Goal: Transaction & Acquisition: Purchase product/service

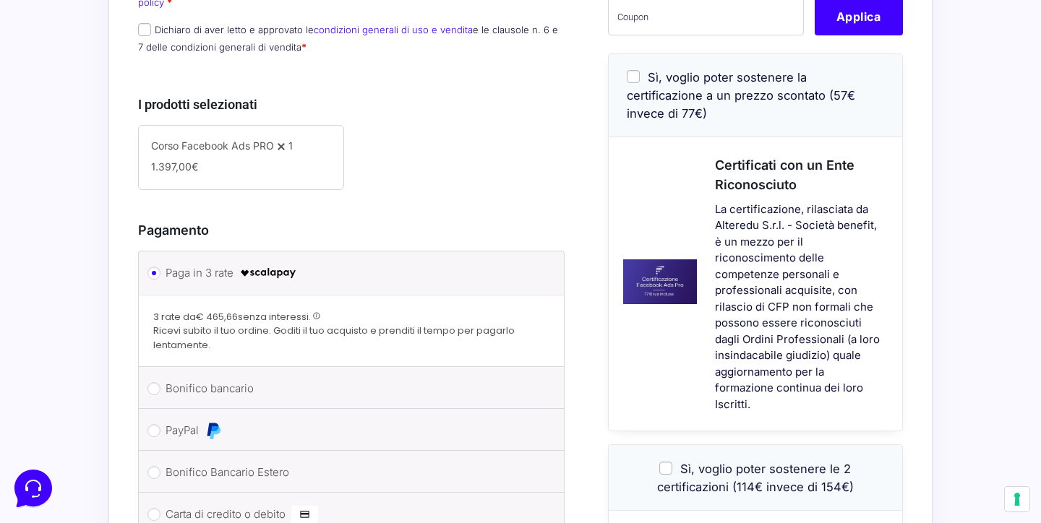
scroll to position [436, 0]
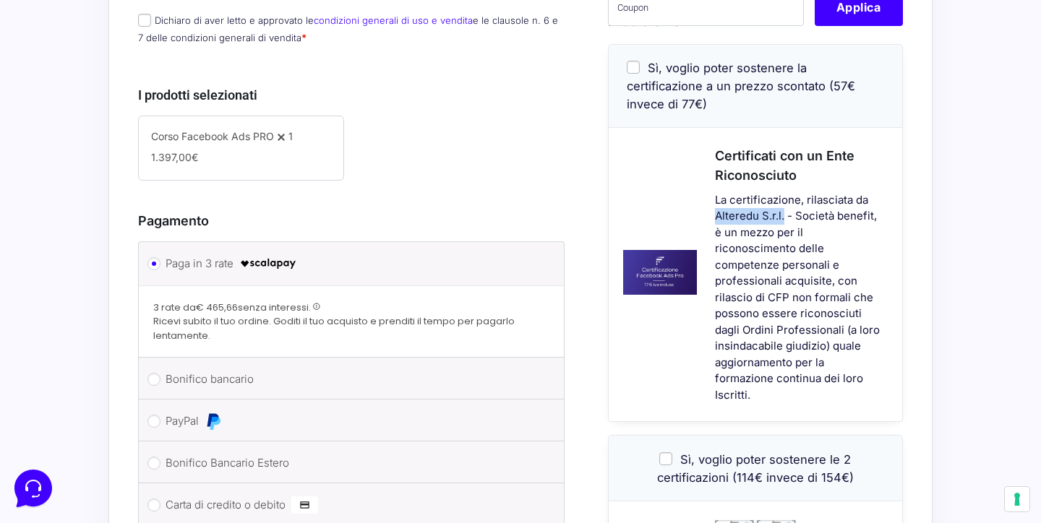
drag, startPoint x: 714, startPoint y: 210, endPoint x: 781, endPoint y: 213, distance: 67.3
click at [781, 213] on div "La certificazione, rilasciata da Alteredu S.r.l. - Società benefit, è un mezzo …" at bounding box center [799, 298] width 205 height 212
copy p "Alteredu S.r.l"
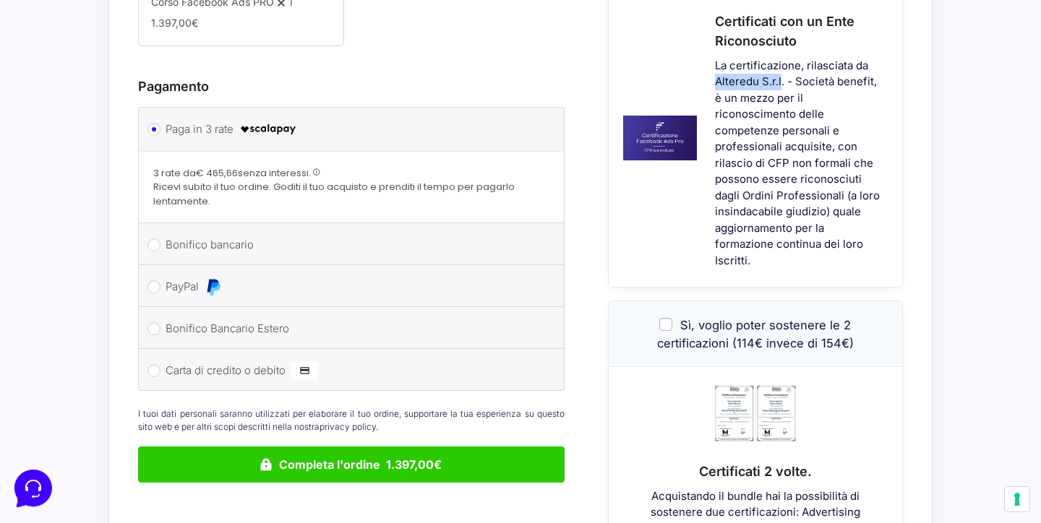
scroll to position [565, 0]
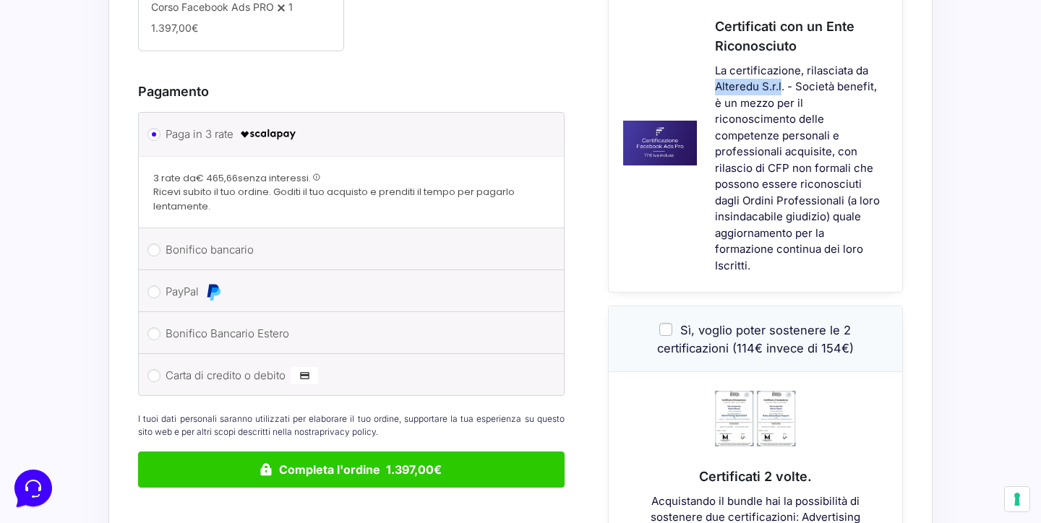
click at [163, 234] on li "Bonifico bancario Effettua il pagamento con questi dati. IBAN: [FINANCIAL_ID] I…" at bounding box center [351, 249] width 425 height 42
click at [152, 244] on input "Bonifico bancario" at bounding box center [153, 250] width 13 height 13
radio input "true"
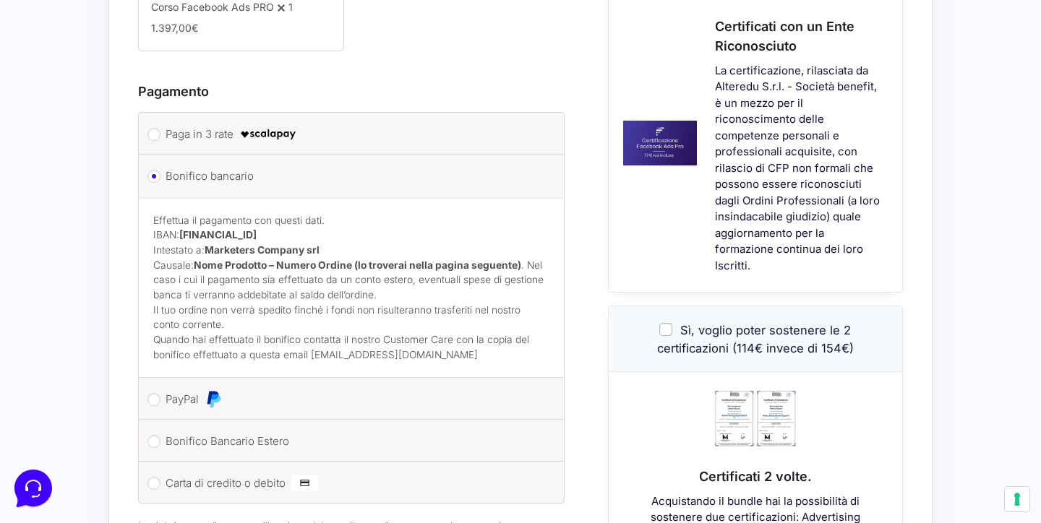
click at [163, 124] on li "Paga in 3 rate" at bounding box center [351, 134] width 425 height 42
click at [158, 128] on input "Paga in 3 rate" at bounding box center [153, 134] width 13 height 13
radio input "true"
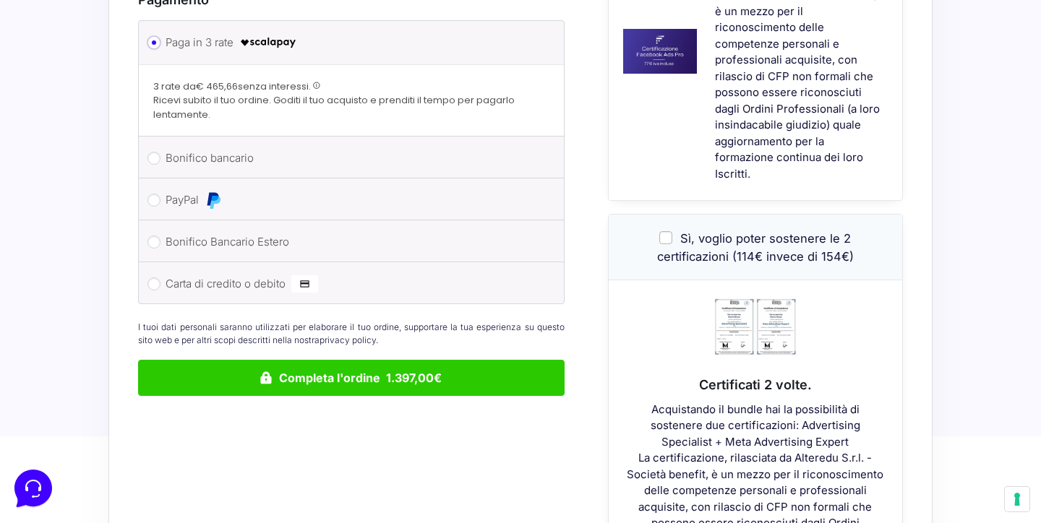
scroll to position [668, 0]
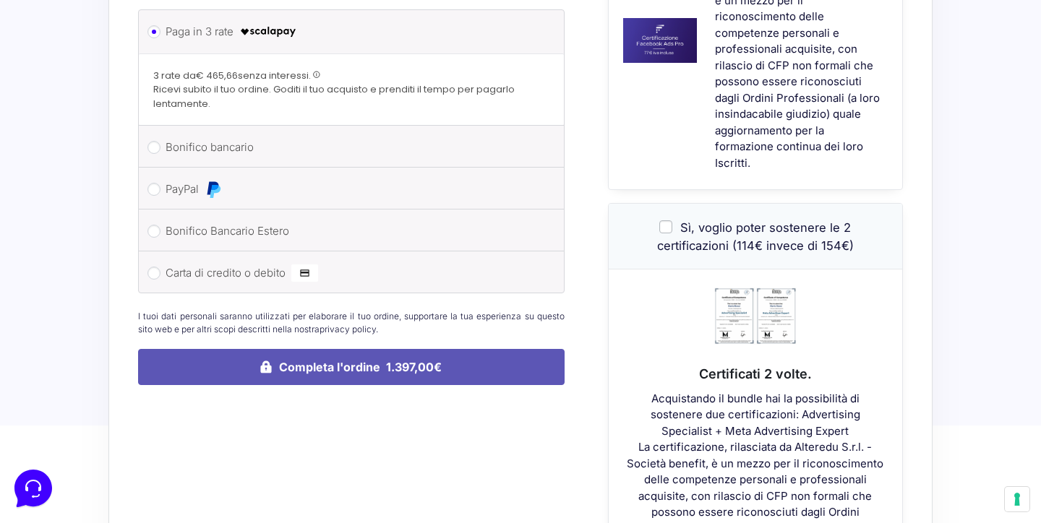
click at [299, 355] on button "Completa l'ordine 1.397,00€" at bounding box center [351, 367] width 426 height 36
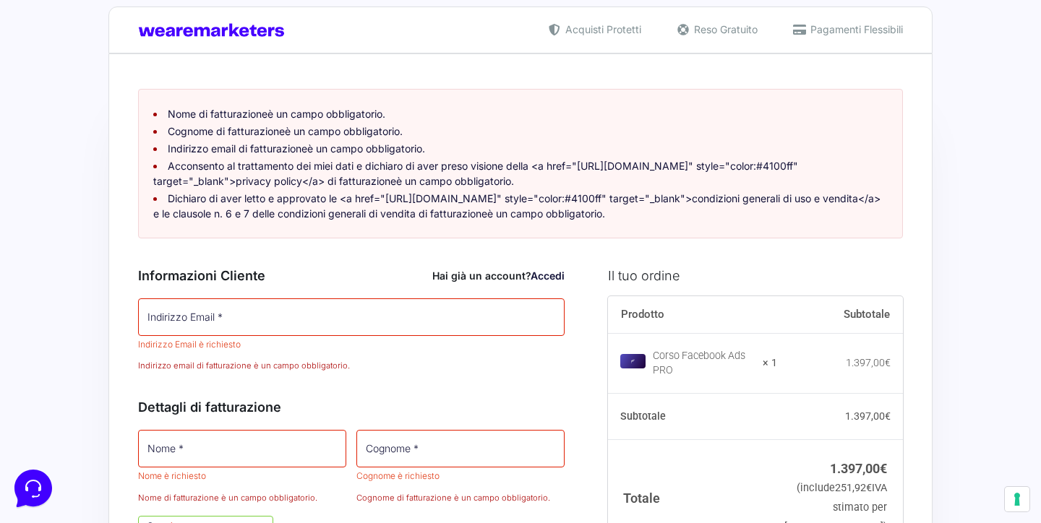
scroll to position [138, 0]
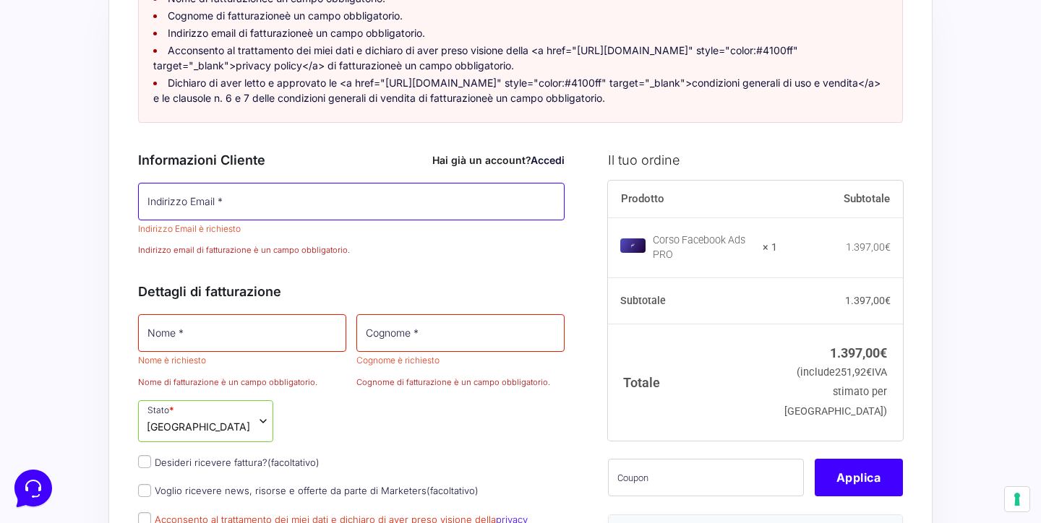
click at [223, 207] on input "Indirizzo Email *" at bounding box center [351, 202] width 426 height 38
type input "[EMAIL_ADDRESS][DOMAIN_NAME]"
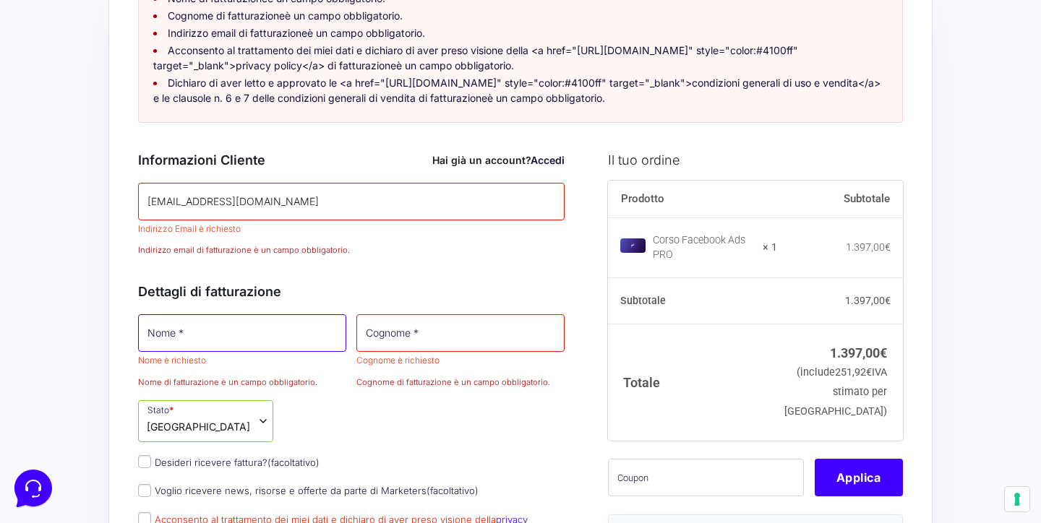
type input "[PERSON_NAME]"
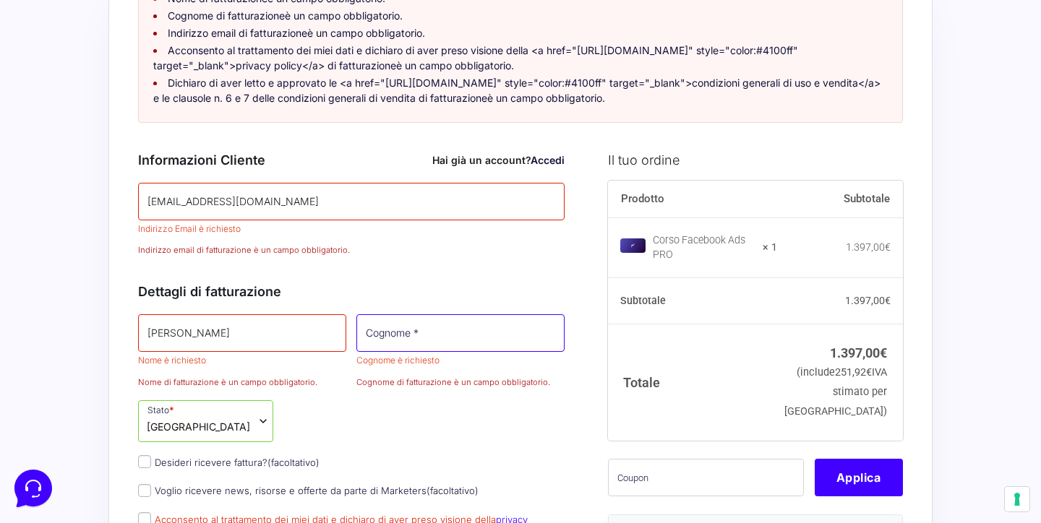
type input "cossu"
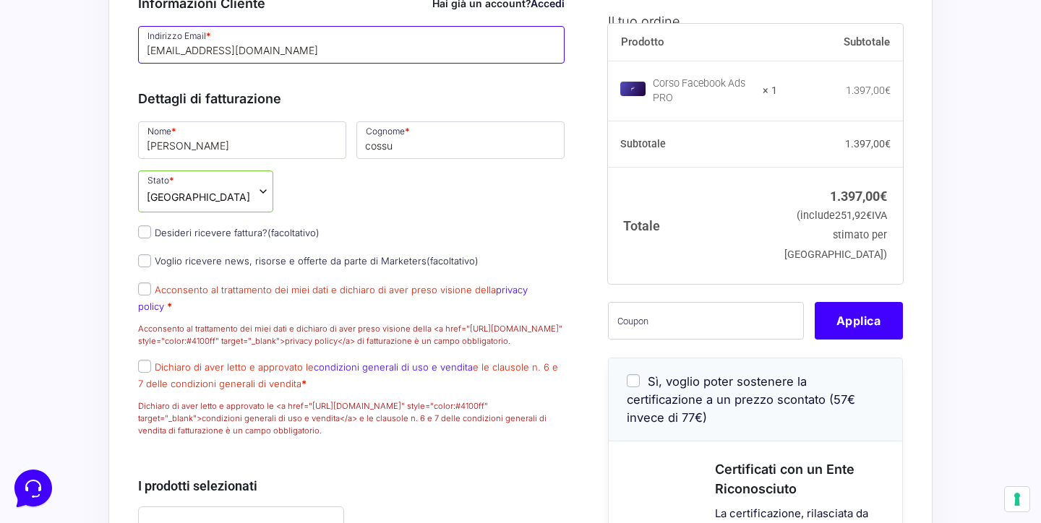
scroll to position [296, 0]
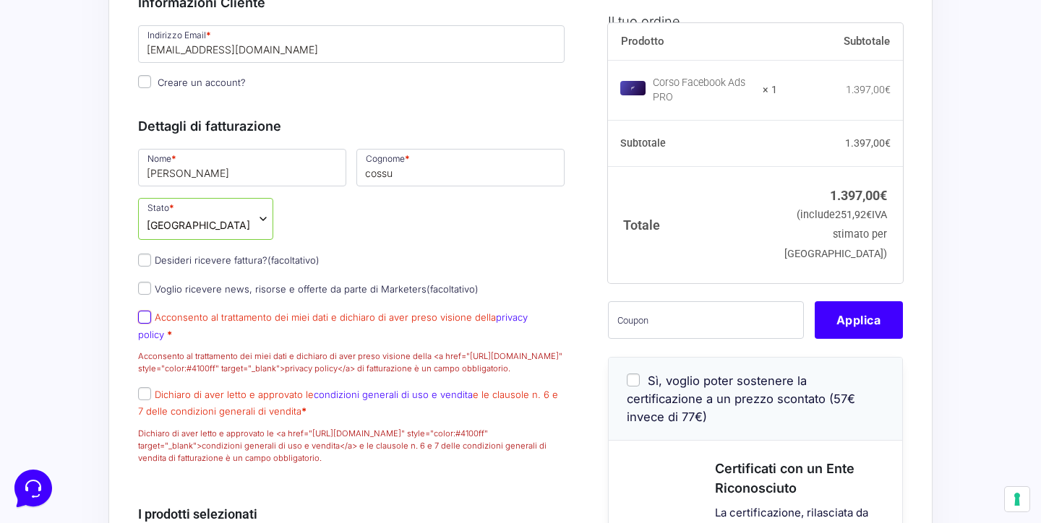
click at [140, 324] on input "Acconsento al trattamento dei miei dati e dichiaro di aver preso visione della …" at bounding box center [144, 317] width 13 height 13
checkbox input "true"
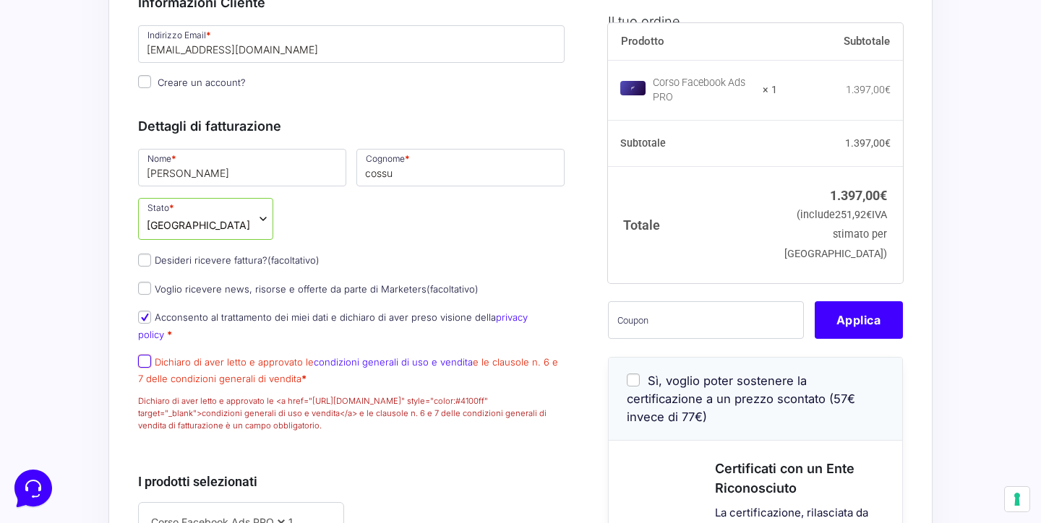
click at [147, 366] on input "Dichiaro di aver letto e approvato le condizioni generali di uso e vendita e le…" at bounding box center [144, 361] width 13 height 13
checkbox input "true"
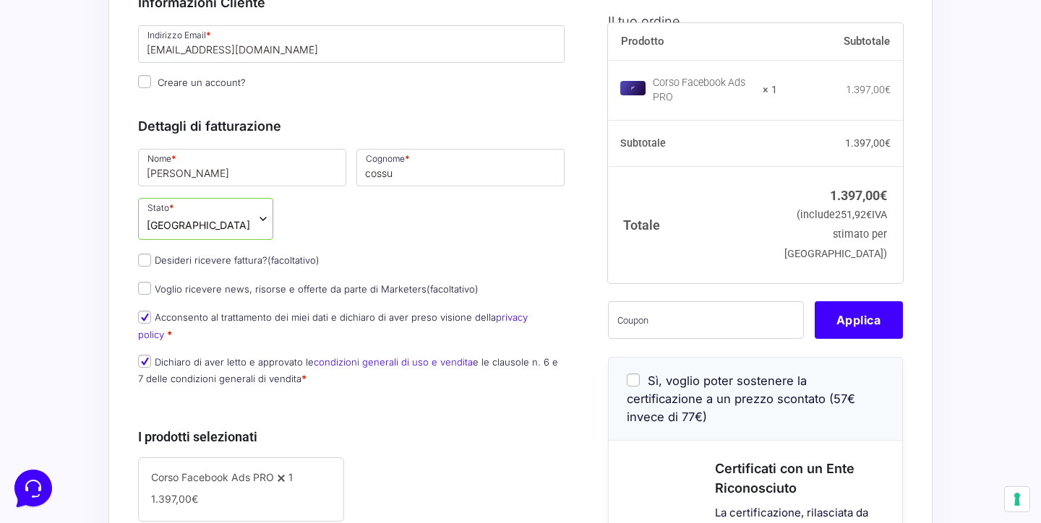
click at [400, 244] on div "Nome * [PERSON_NAME] * cossu Stato * Seleziona un paese / una regione… [GEOGRAP…" at bounding box center [351, 272] width 436 height 250
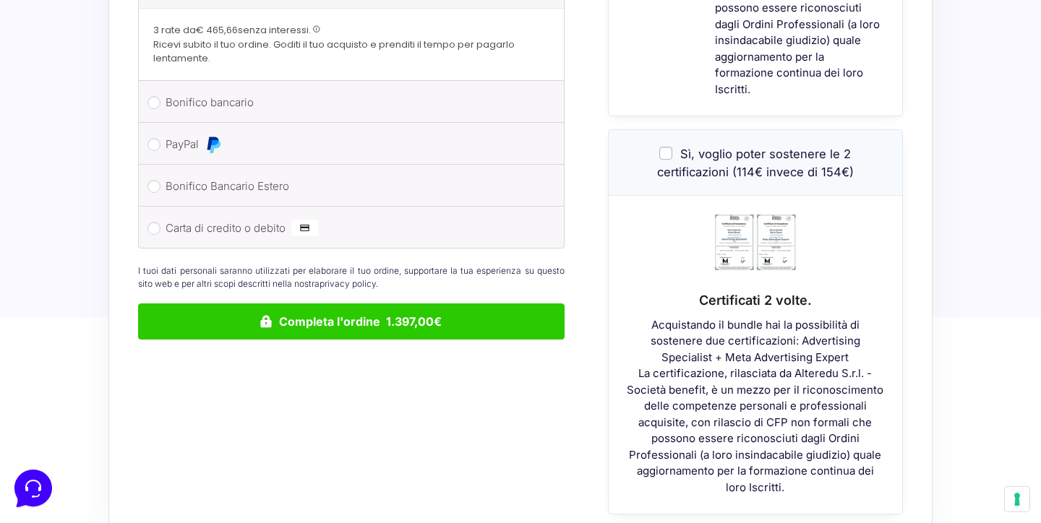
scroll to position [1114, 0]
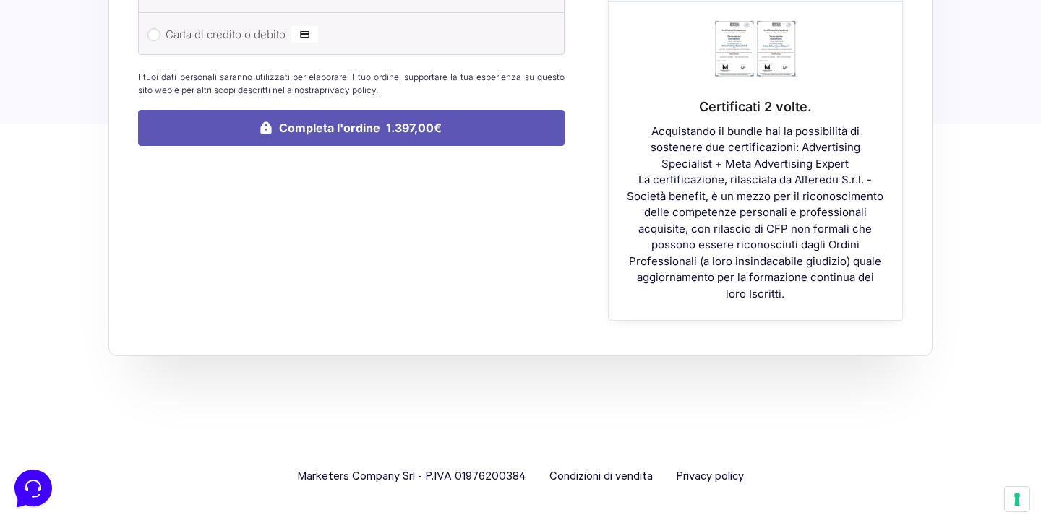
click at [367, 124] on button "Completa l'ordine 1.397,00€" at bounding box center [351, 128] width 426 height 36
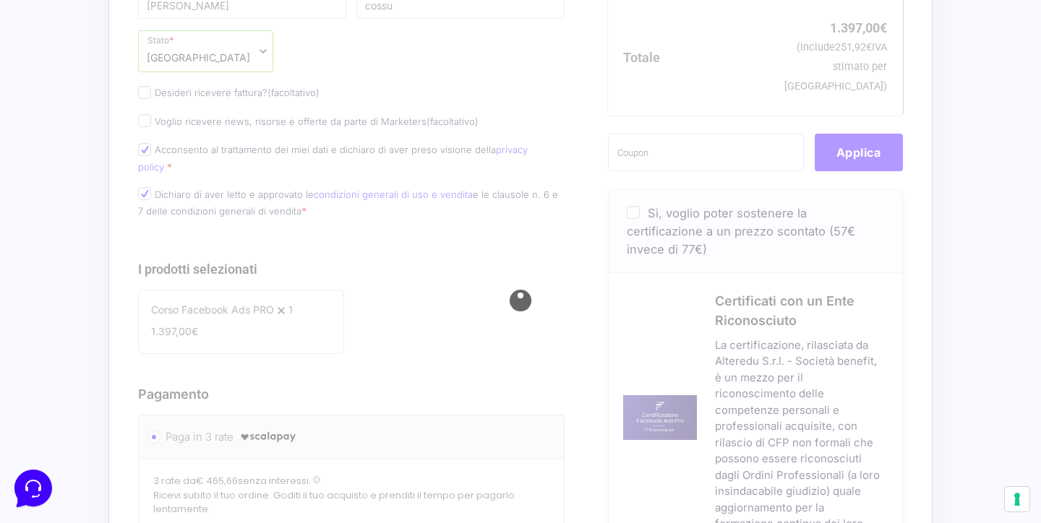
scroll to position [446, 0]
